Goal: Information Seeking & Learning: Learn about a topic

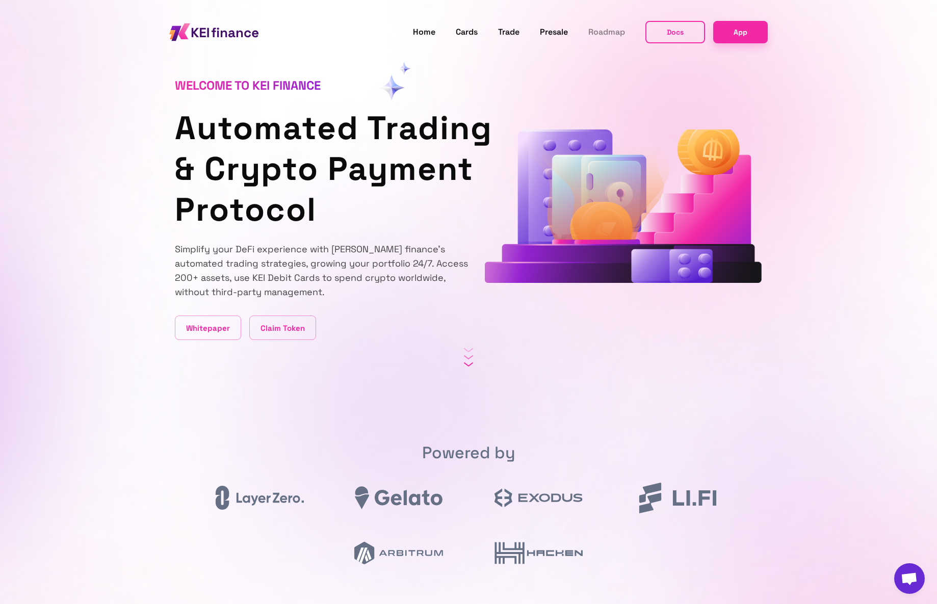
click at [606, 32] on link "Roadmap" at bounding box center [606, 31] width 37 height 13
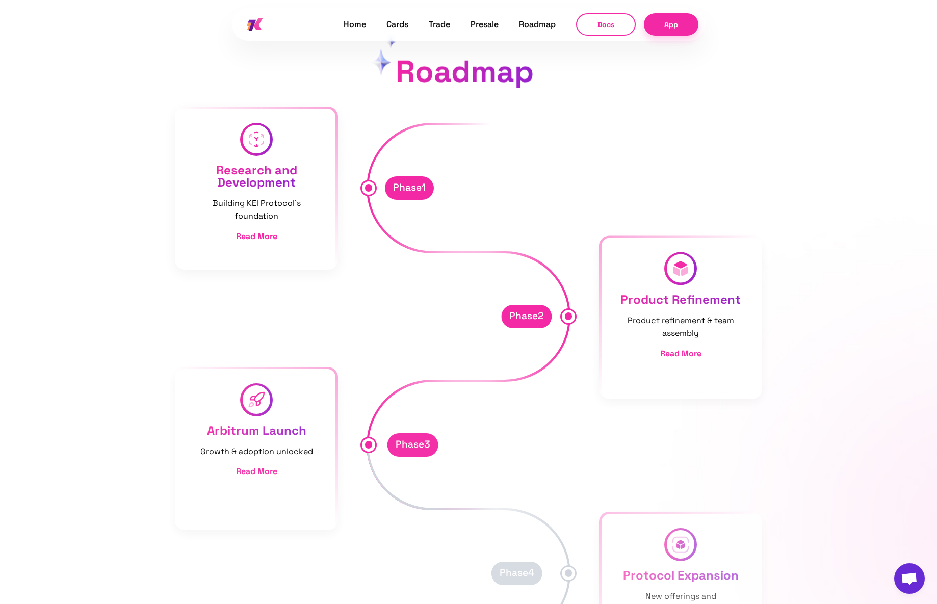
scroll to position [5911, 0]
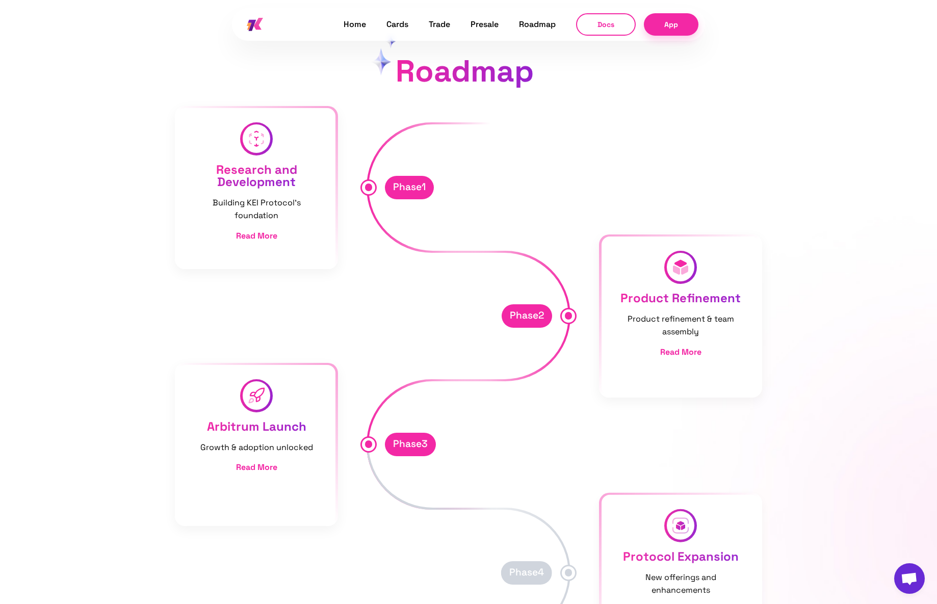
click at [601, 21] on button "Docs" at bounding box center [606, 24] width 60 height 22
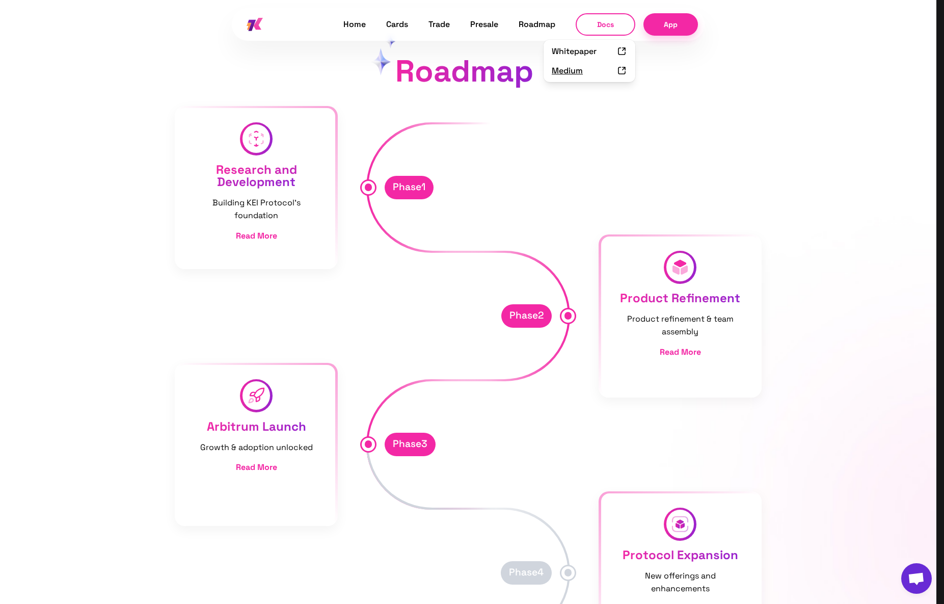
click at [564, 72] on li "Medium" at bounding box center [590, 70] width 92 height 19
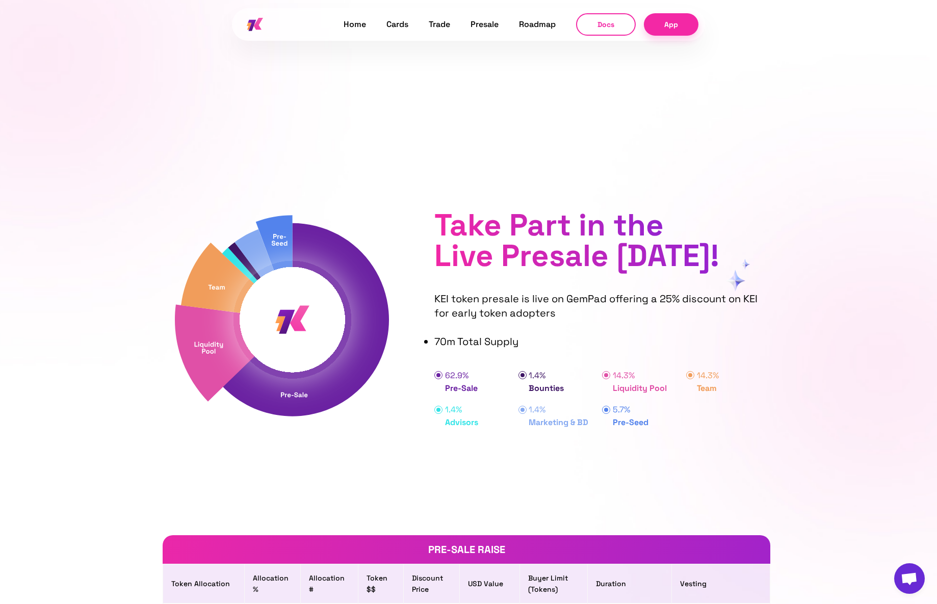
scroll to position [4759, 0]
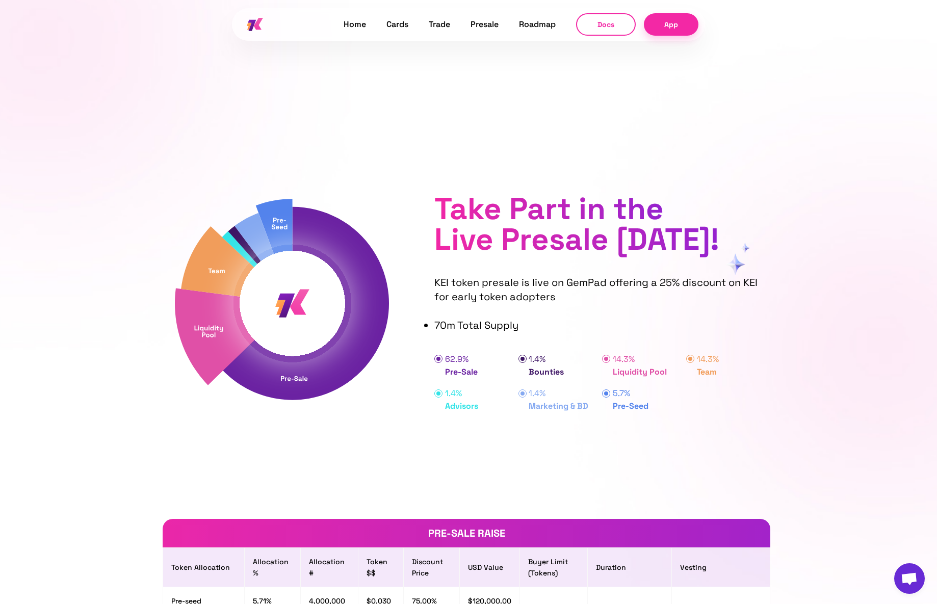
click at [306, 386] on img at bounding box center [292, 302] width 235 height 235
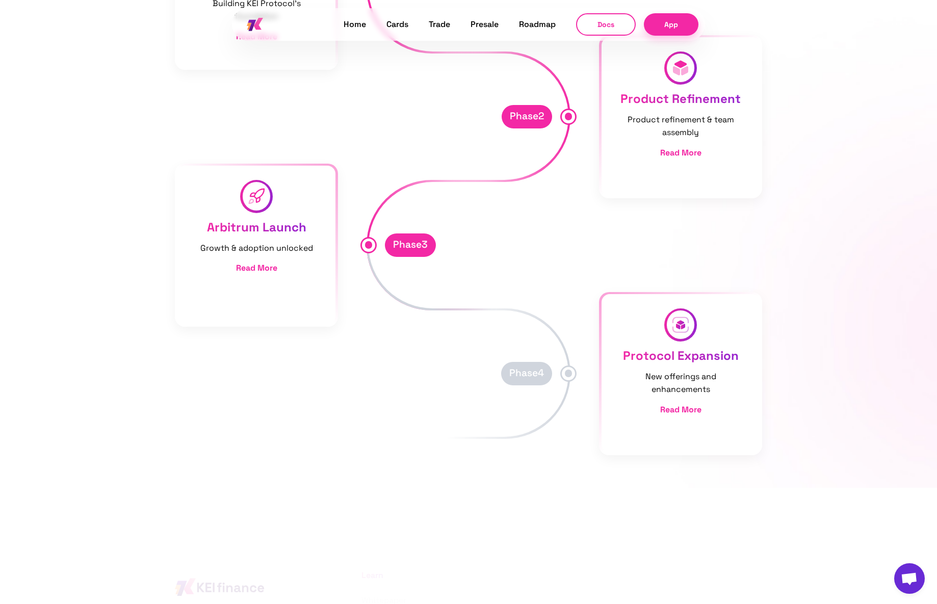
scroll to position [6223, 0]
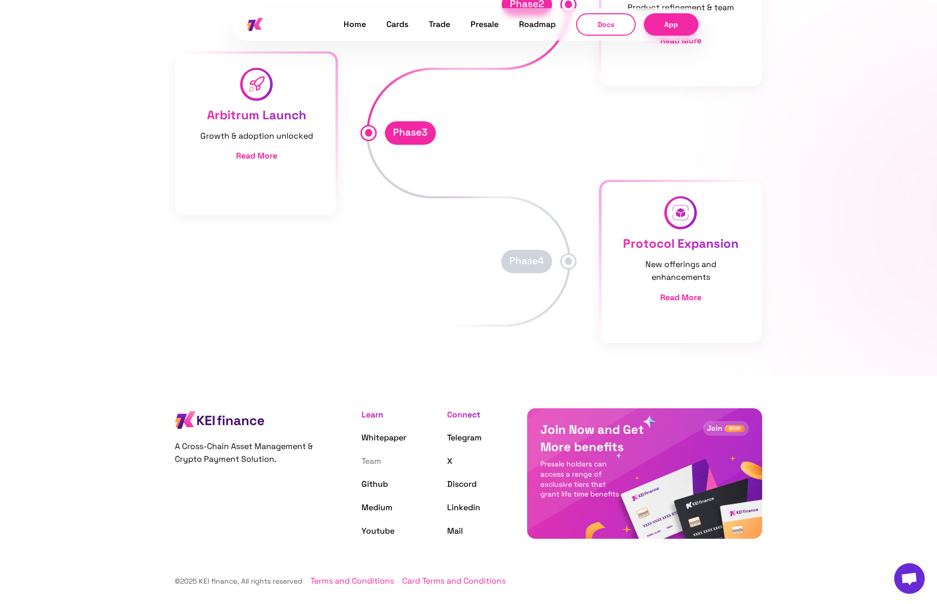
click at [371, 461] on link "Team" at bounding box center [371, 461] width 20 height 11
click at [372, 463] on link "Team" at bounding box center [371, 461] width 20 height 11
click at [461, 505] on link "Linkedin" at bounding box center [463, 507] width 33 height 11
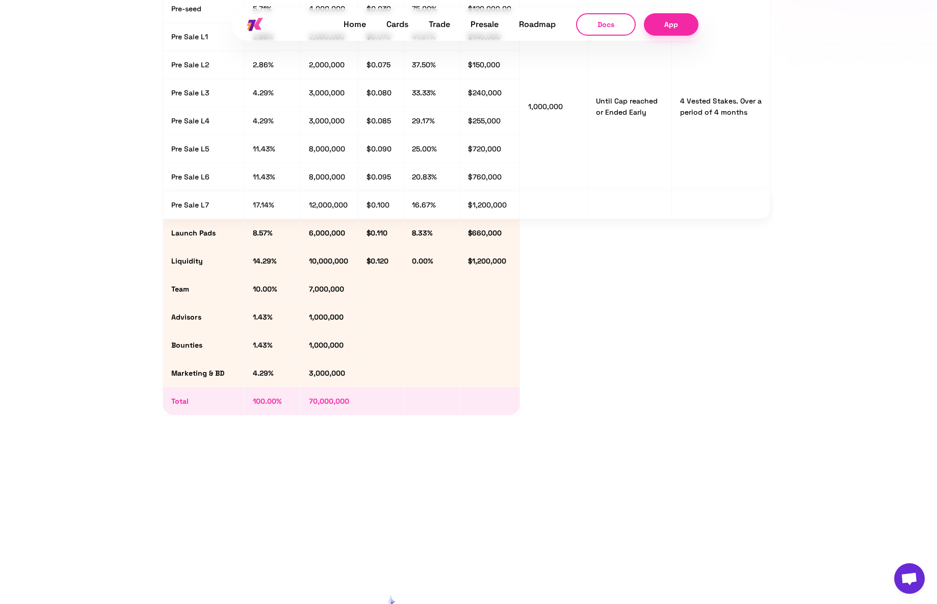
scroll to position [5170, 0]
